Goal: Task Accomplishment & Management: Manage account settings

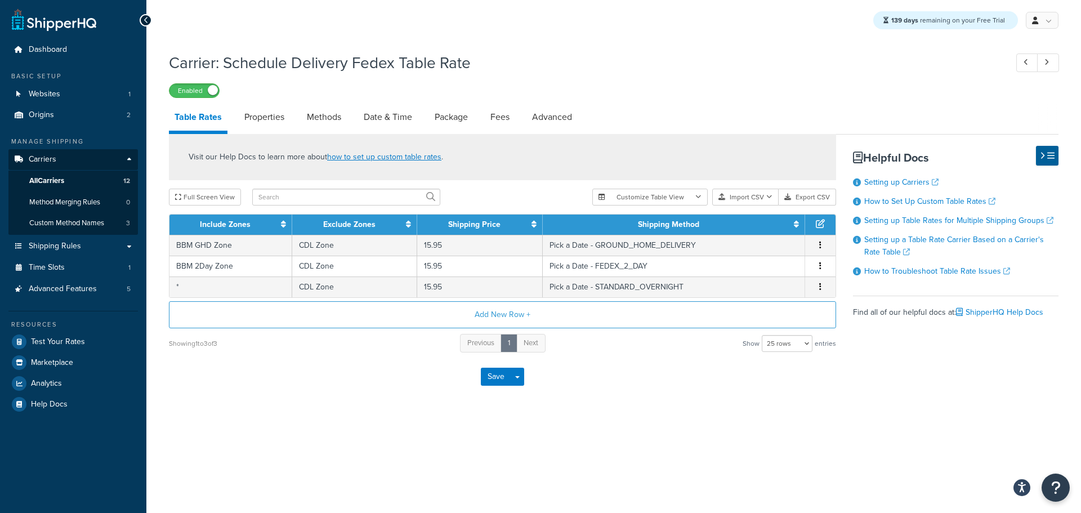
select select "25"
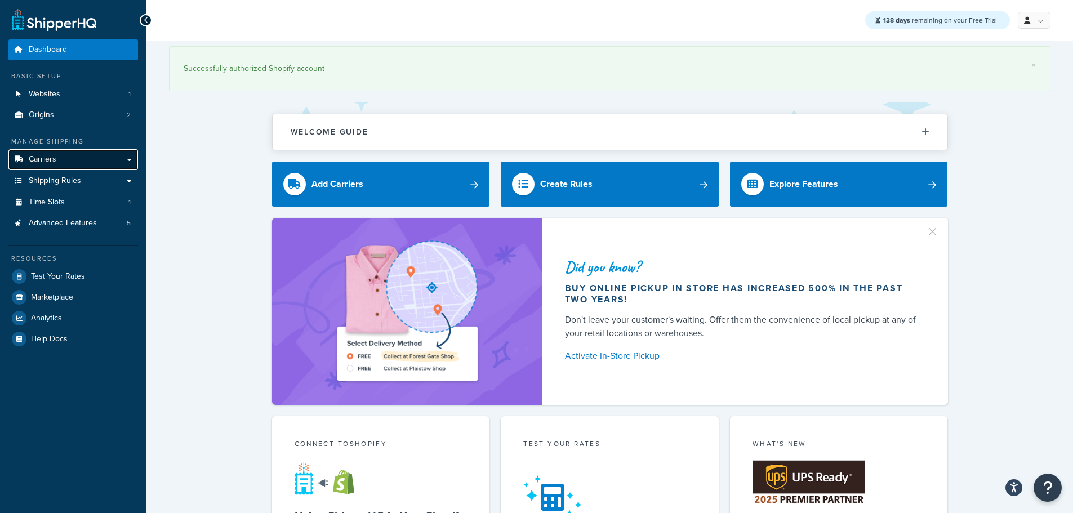
click at [52, 162] on span "Carriers" at bounding box center [43, 160] width 28 height 10
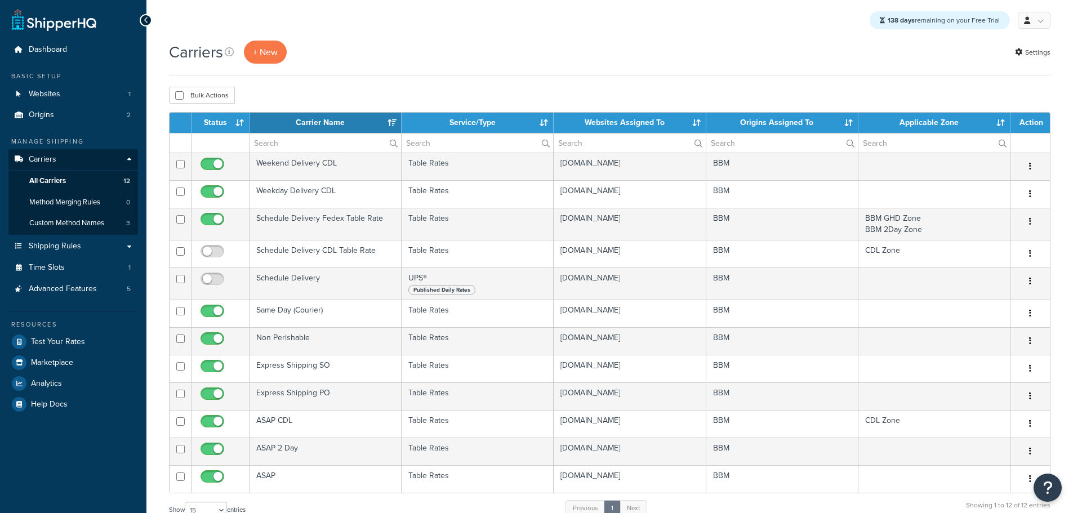
select select "15"
click at [88, 223] on span "Custom Method Names" at bounding box center [66, 223] width 75 height 10
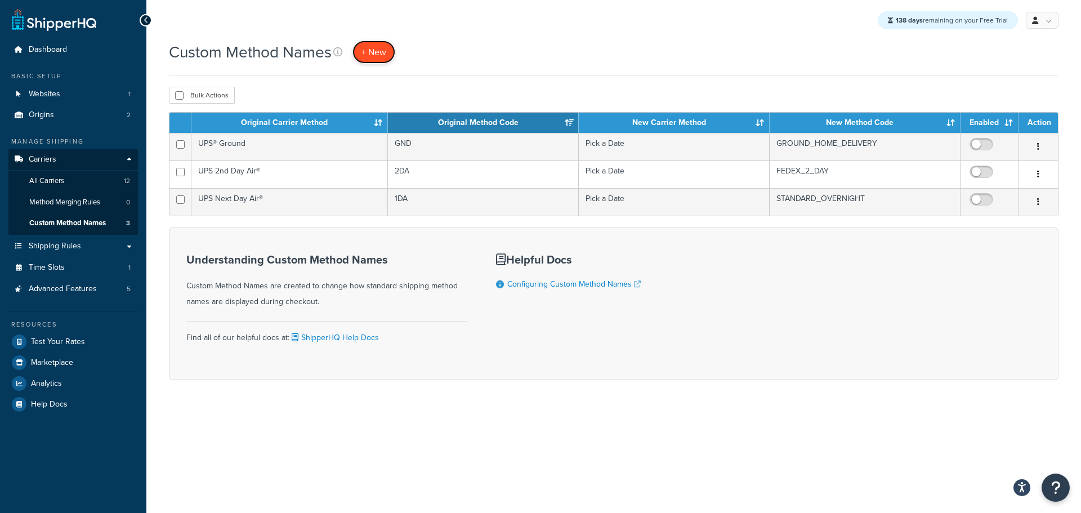
click at [373, 62] on link "+ New" at bounding box center [374, 52] width 43 height 23
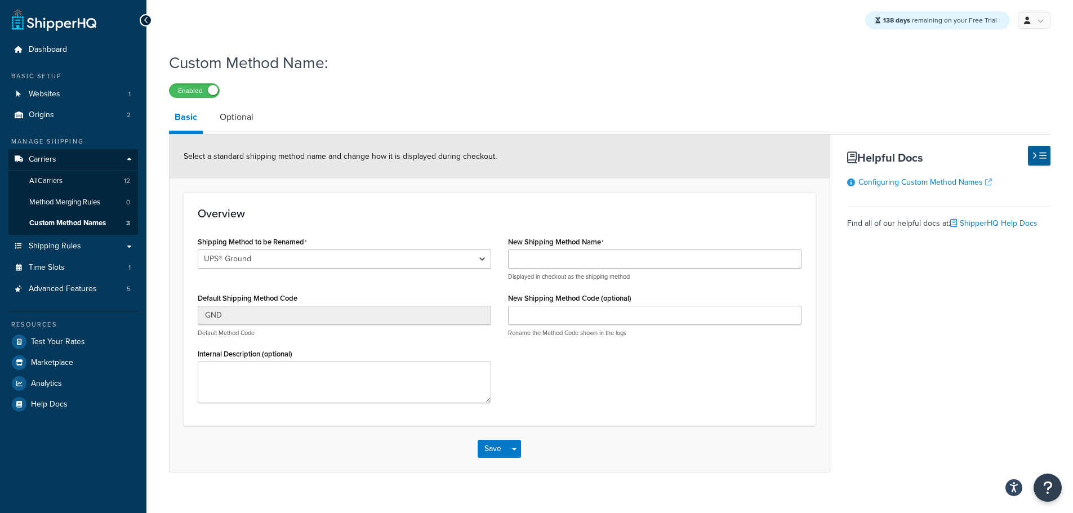
click at [378, 252] on div "Shipping Method to be Renamed UPS® Ground UPS Next Day Air® UPS 2nd Day Air®" at bounding box center [344, 257] width 293 height 47
click at [380, 258] on select "UPS® Ground UPS Next Day Air® UPS 2nd Day Air®" at bounding box center [344, 258] width 293 height 19
click at [63, 182] on span "All Carriers" at bounding box center [45, 181] width 33 height 10
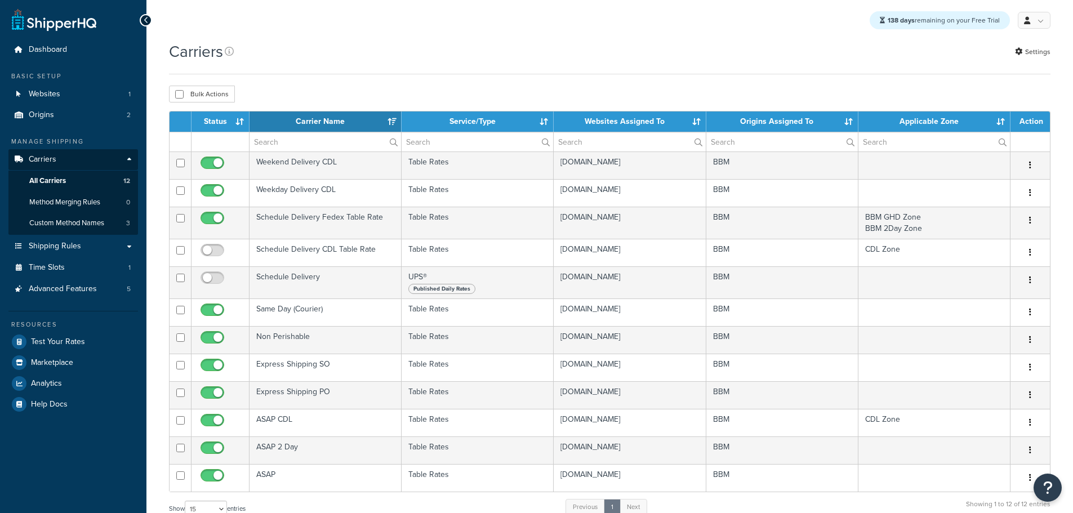
select select "15"
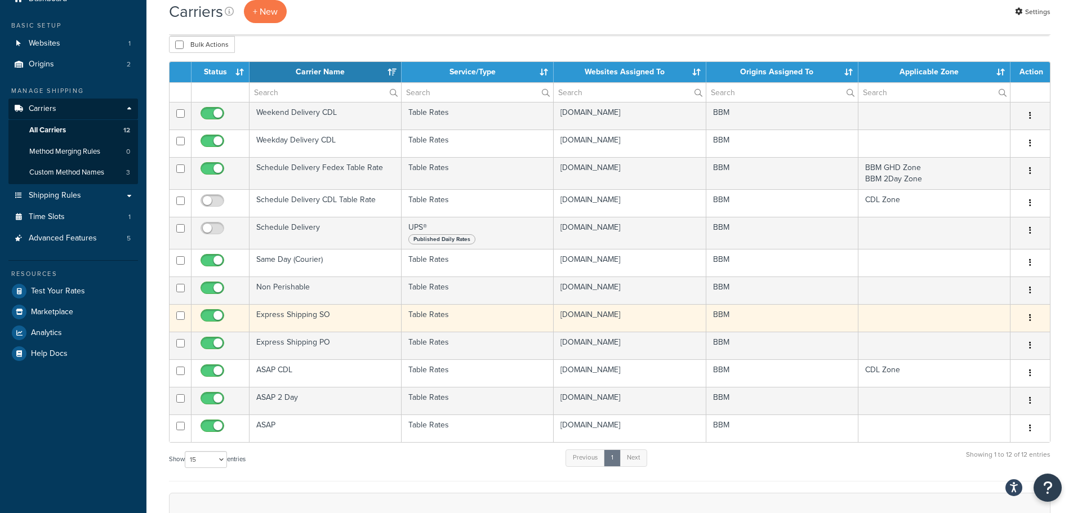
scroll to position [56, 0]
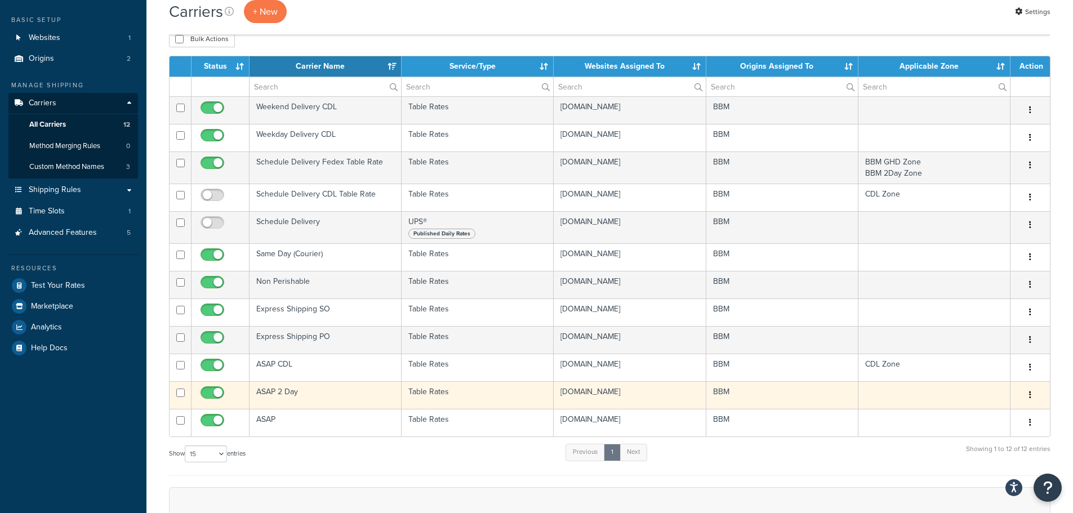
click at [275, 391] on td "ASAP 2 Day" at bounding box center [325, 395] width 152 height 28
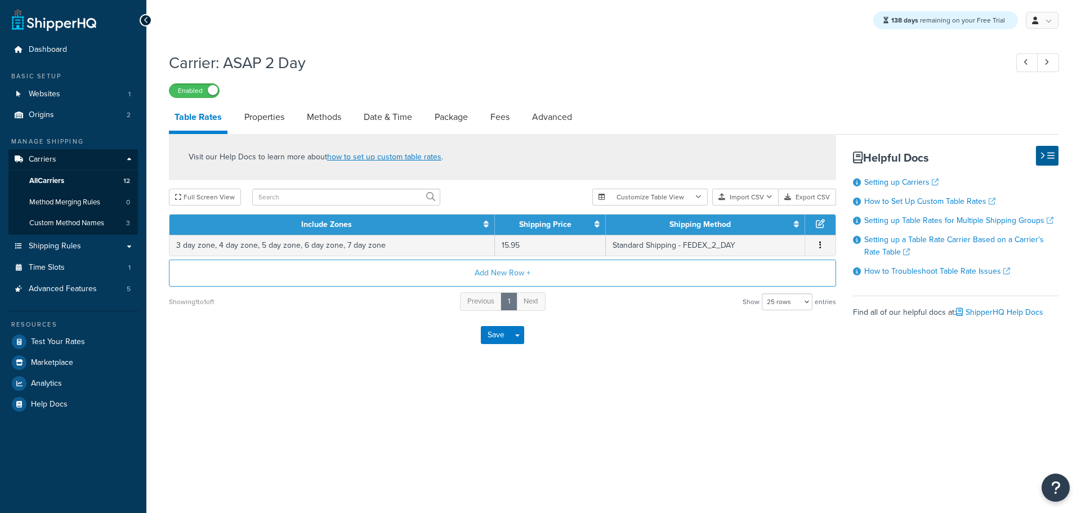
select select "25"
click at [327, 122] on link "Methods" at bounding box center [324, 117] width 46 height 27
select select "25"
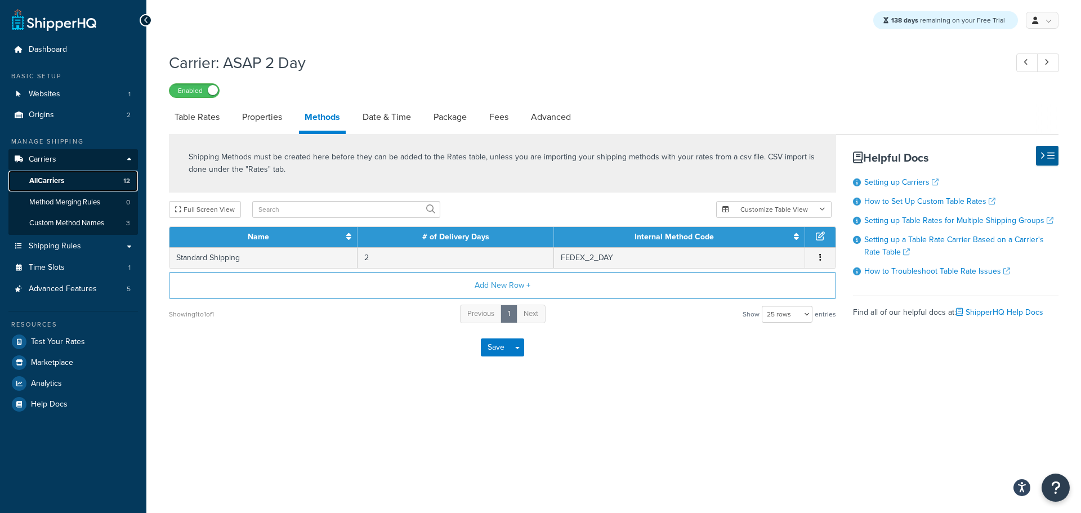
click at [67, 179] on link "All Carriers 12" at bounding box center [73, 181] width 130 height 21
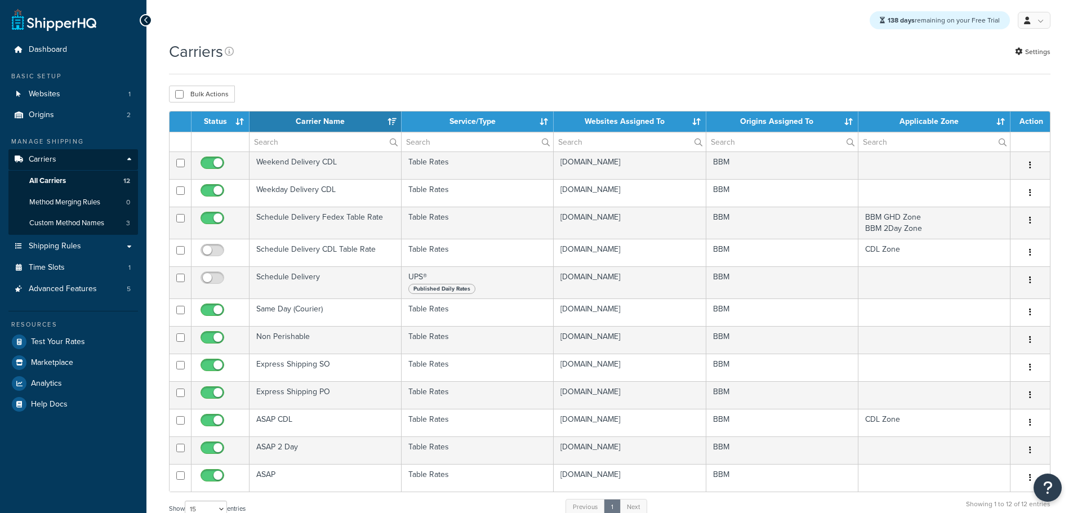
select select "15"
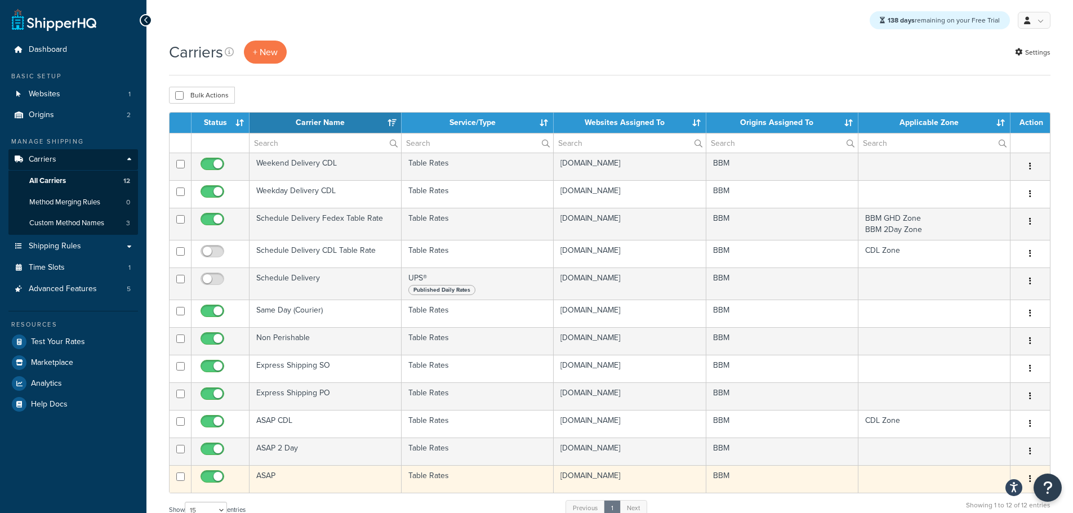
click at [280, 481] on td "ASAP" at bounding box center [325, 479] width 152 height 28
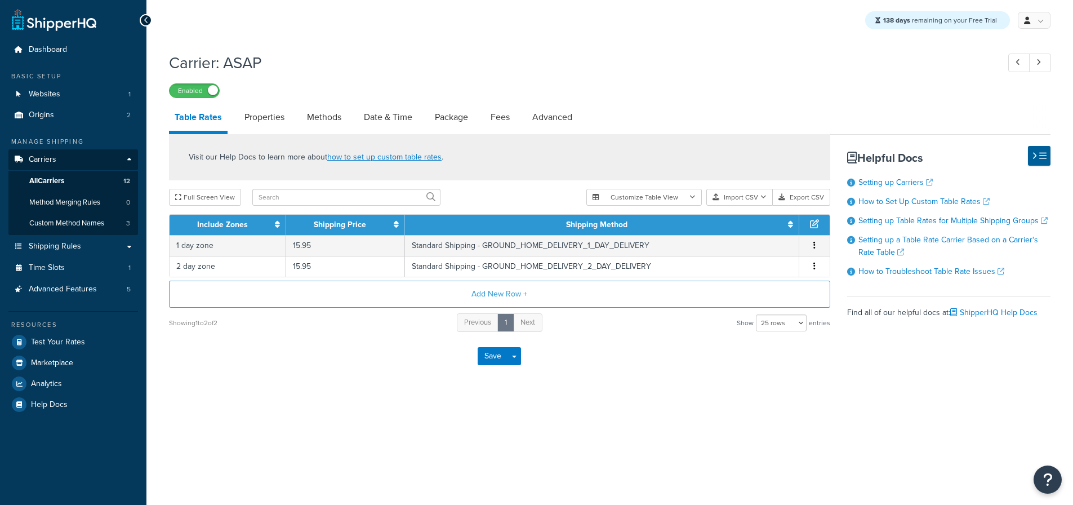
select select "25"
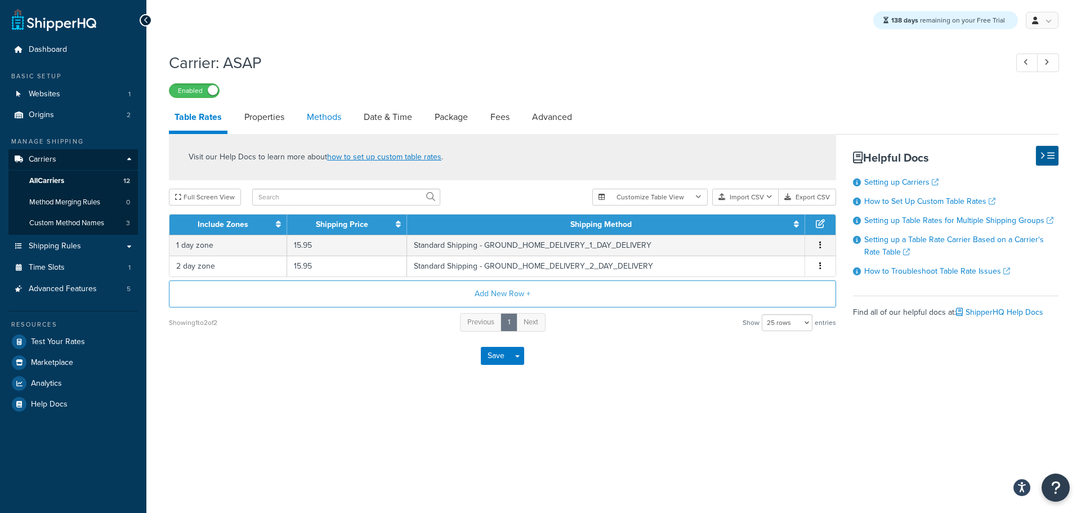
click at [327, 119] on link "Methods" at bounding box center [324, 117] width 46 height 27
select select "25"
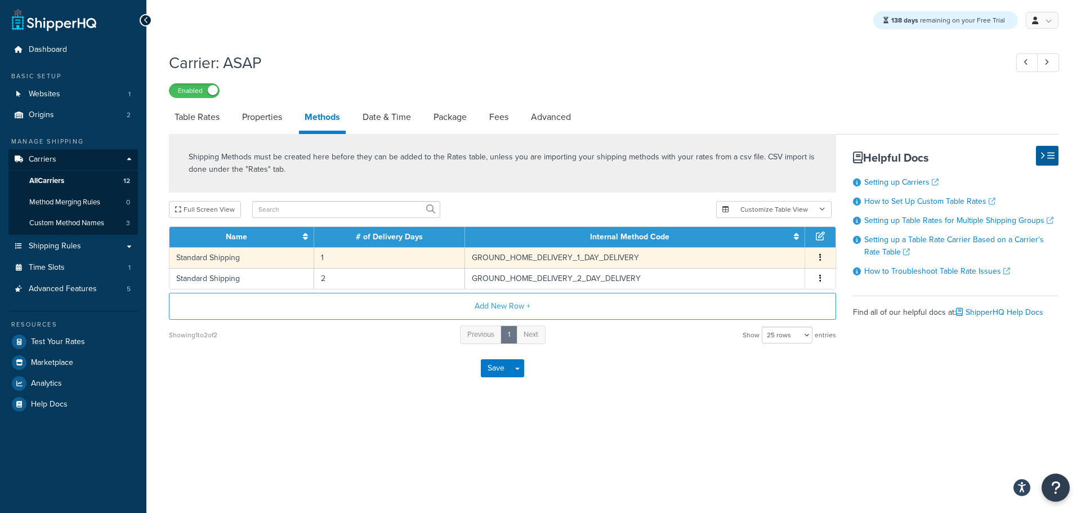
click at [278, 261] on td "Standard Shipping" at bounding box center [242, 257] width 145 height 21
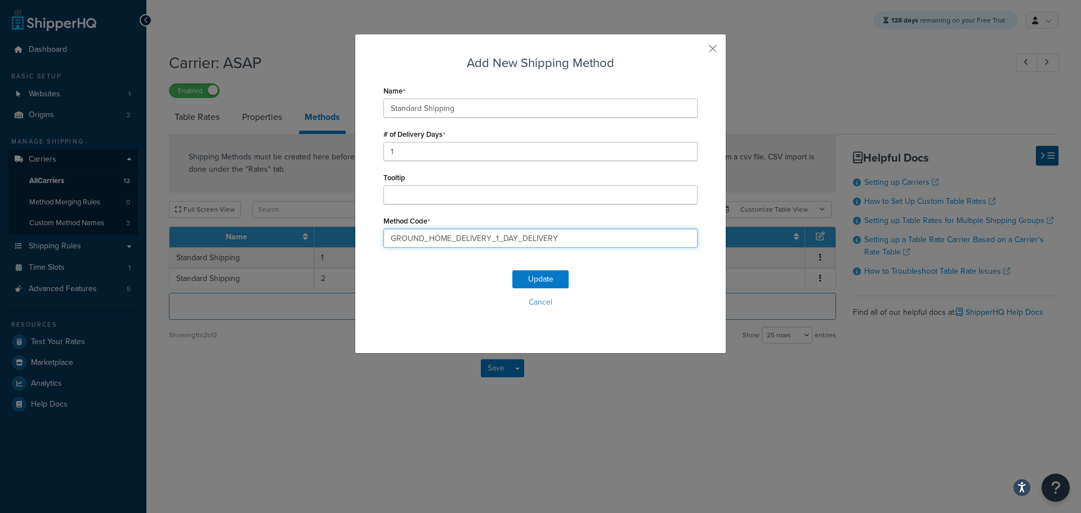
drag, startPoint x: 485, startPoint y: 242, endPoint x: 582, endPoint y: 240, distance: 96.9
click at [580, 241] on input "GROUND_HOME_DELIVERY_1_DAY_DELIVERY" at bounding box center [540, 238] width 314 height 19
click at [539, 304] on button "Cancel" at bounding box center [540, 302] width 314 height 17
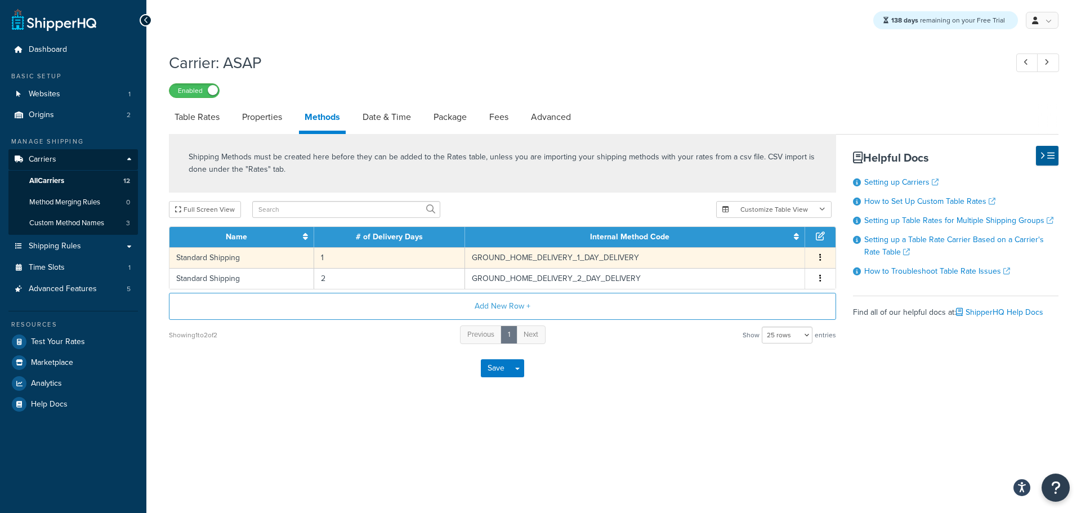
click at [537, 257] on td "GROUND_HOME_DELIVERY_1_DAY_DELIVERY" at bounding box center [635, 257] width 341 height 21
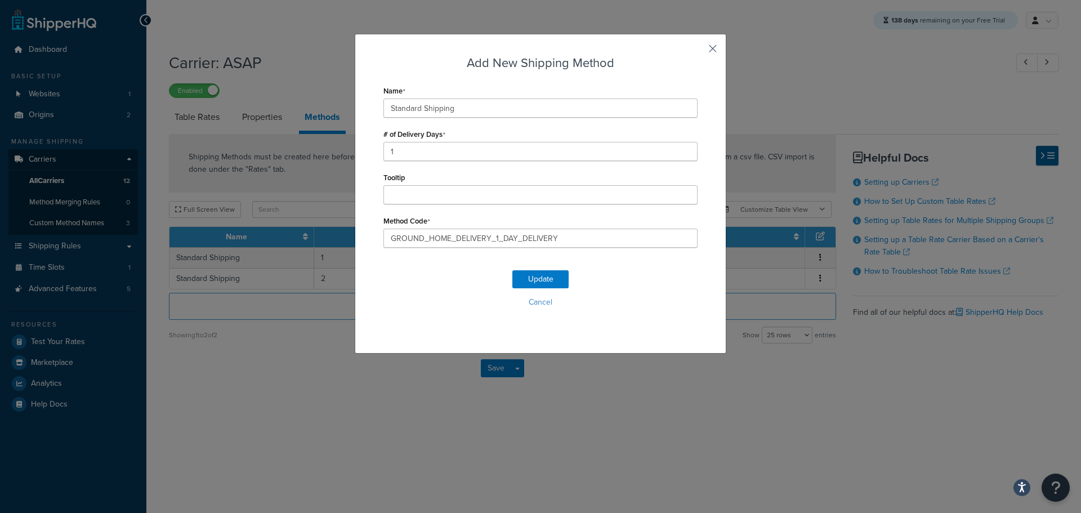
click at [698, 51] on button "button" at bounding box center [696, 52] width 3 height 3
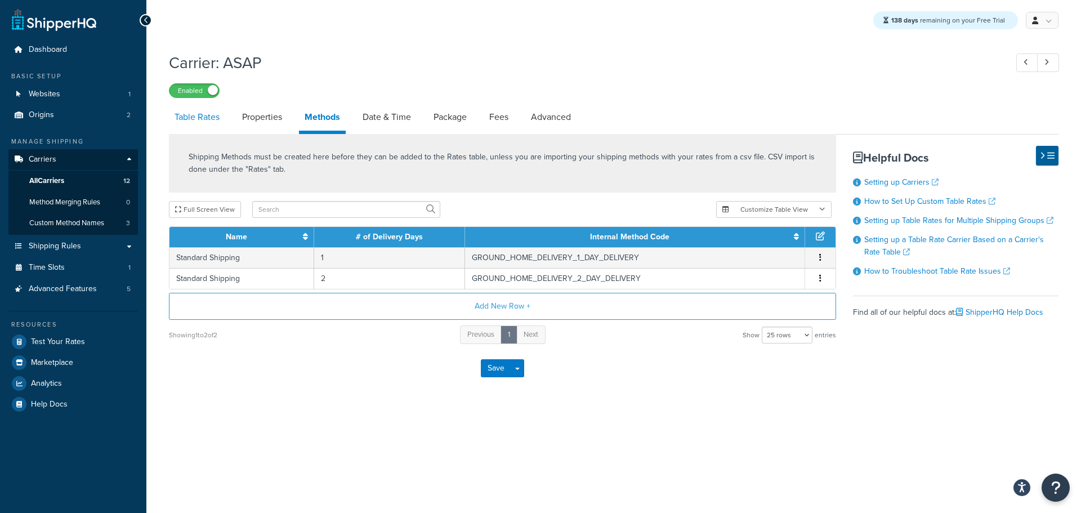
click at [209, 112] on link "Table Rates" at bounding box center [197, 117] width 56 height 27
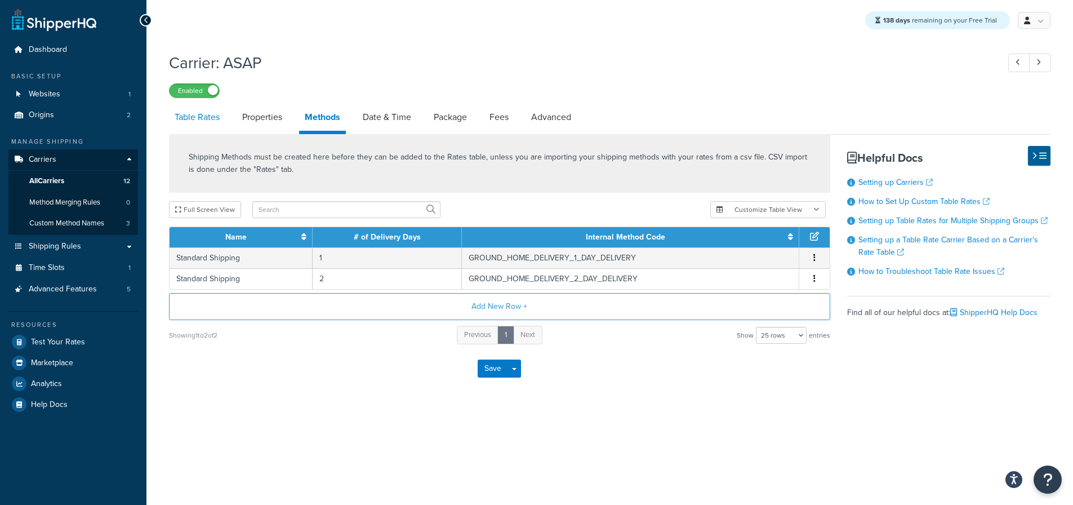
select select "25"
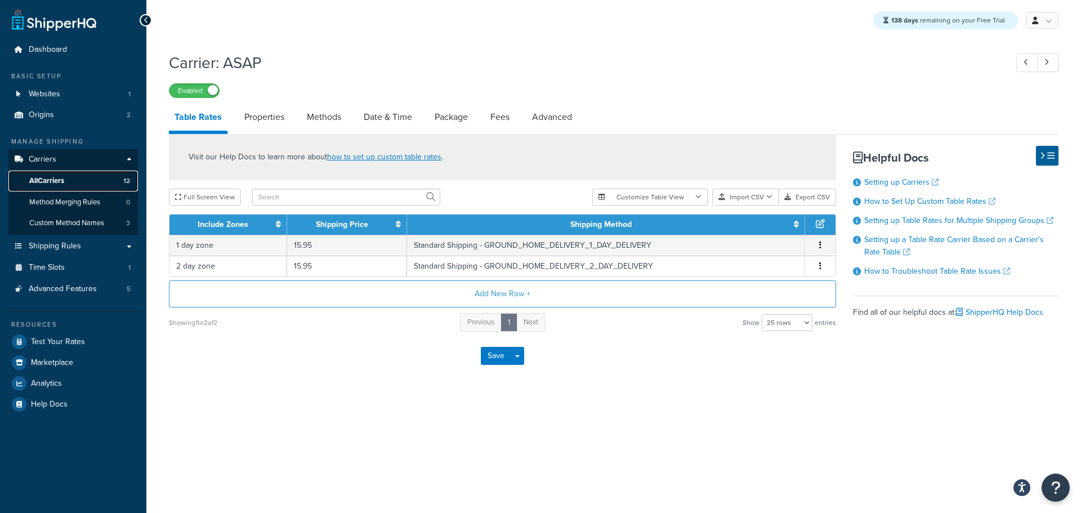
click at [64, 179] on span "All Carriers" at bounding box center [46, 181] width 35 height 10
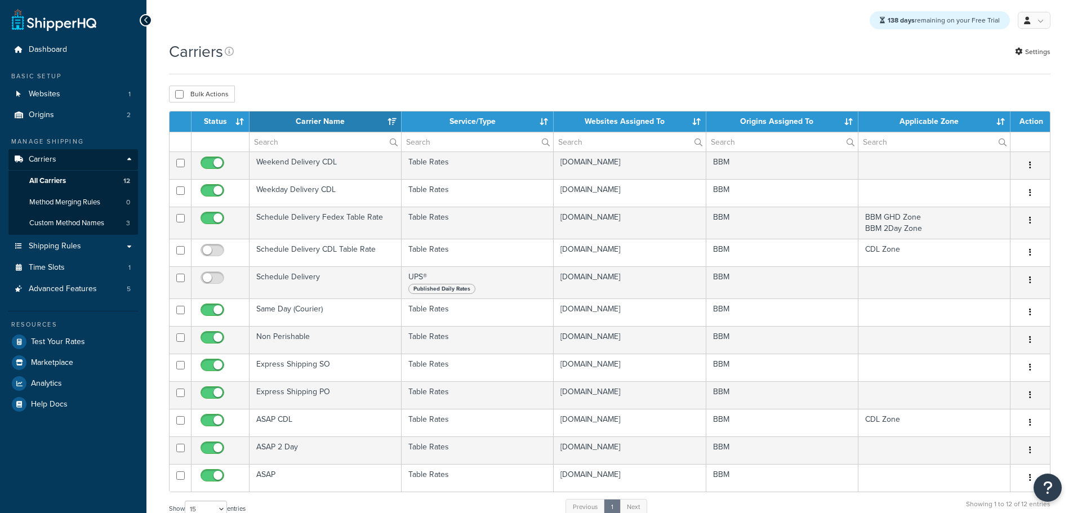
select select "15"
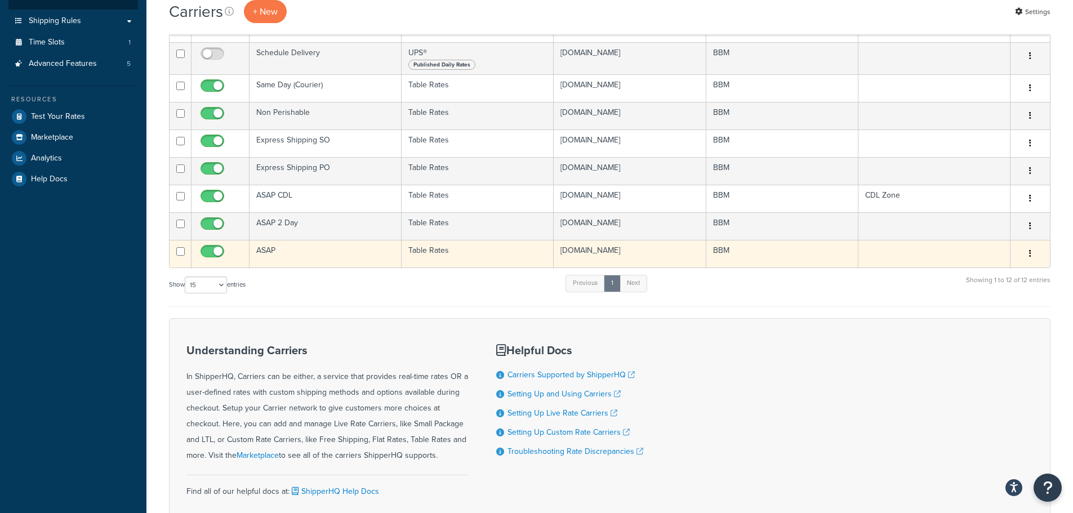
click at [1031, 260] on button "button" at bounding box center [1030, 254] width 16 height 18
